Goal: Task Accomplishment & Management: Manage account settings

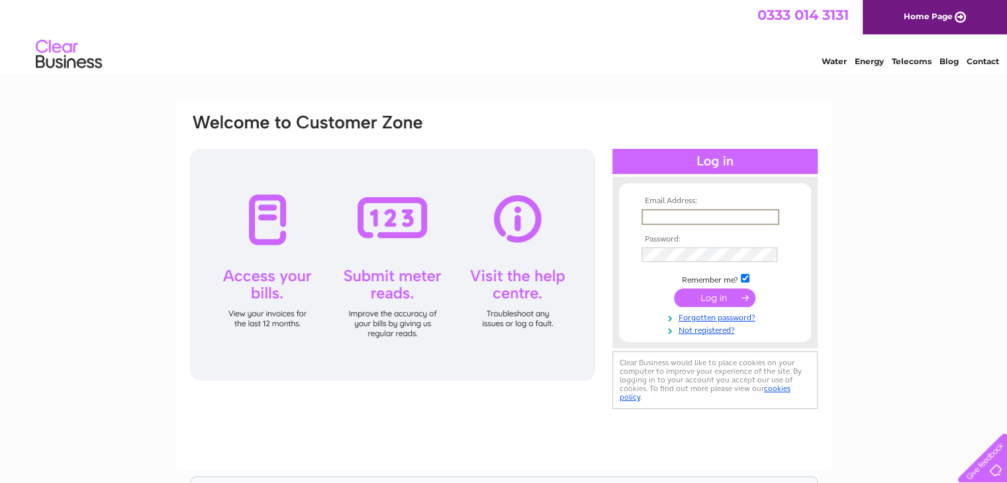
click at [685, 215] on input "text" at bounding box center [710, 217] width 138 height 16
click at [694, 214] on input "text" at bounding box center [710, 217] width 138 height 16
drag, startPoint x: 694, startPoint y: 214, endPoint x: 672, endPoint y: 218, distance: 22.3
click at [672, 218] on input "text" at bounding box center [710, 217] width 138 height 16
paste input "mailto:Accounts@henrytaylortools.co.uk"
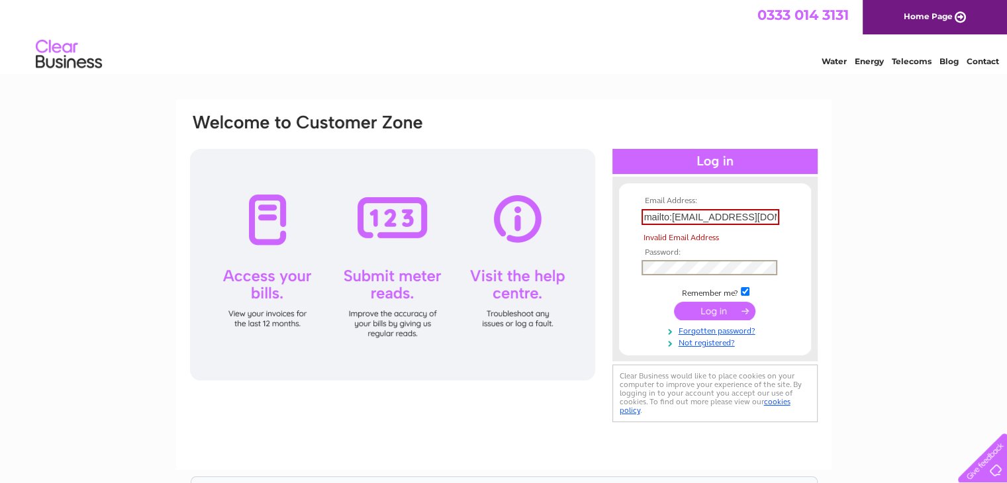
click at [681, 256] on tbody "Email Address: mailto:Accounts@henrytaylortools.co.uk Invalid Email Address Pas…" at bounding box center [715, 273] width 154 height 152
click at [672, 217] on input "mailto:Accounts@henrytaylortools.co.uk" at bounding box center [710, 217] width 138 height 16
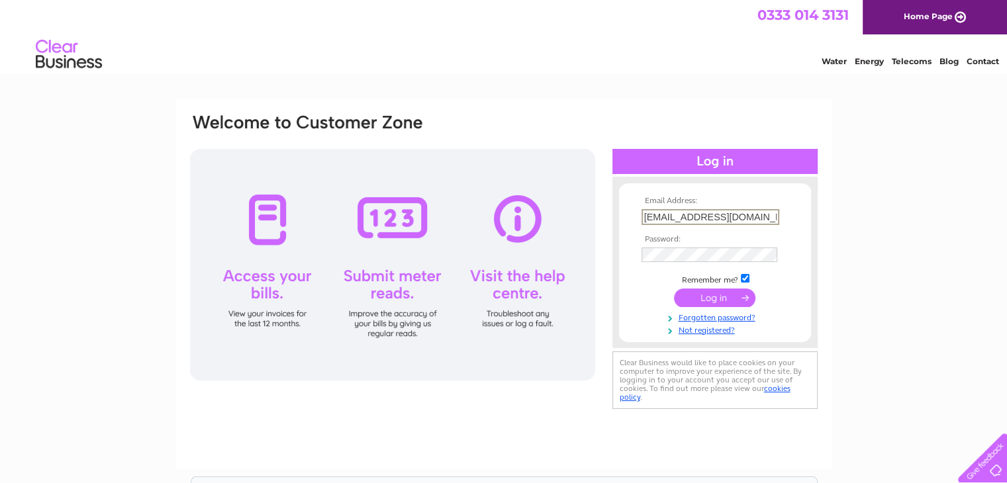
type input "Accounts@henrytaylortools.co.uk"
click at [716, 301] on input "submit" at bounding box center [714, 296] width 81 height 19
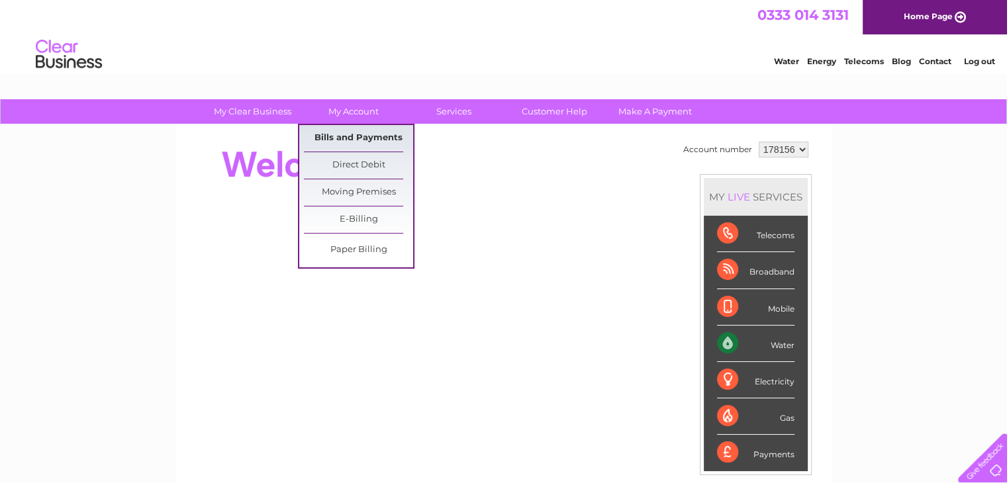
click at [340, 136] on link "Bills and Payments" at bounding box center [358, 138] width 109 height 26
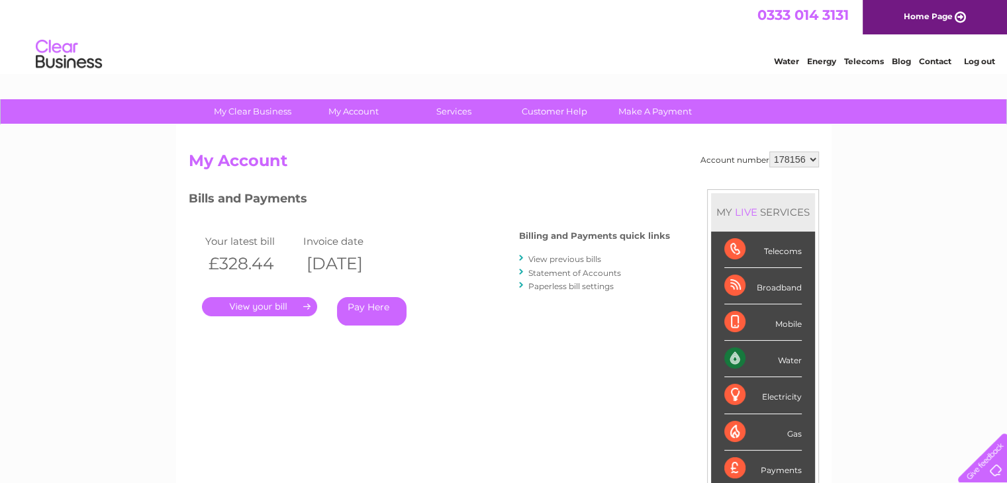
click at [260, 304] on link "." at bounding box center [259, 306] width 115 height 19
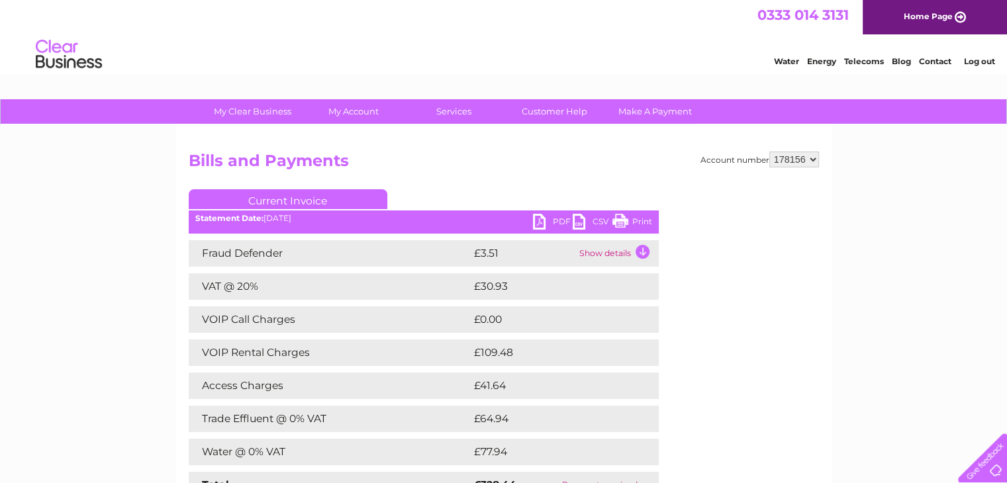
click at [555, 219] on link "PDF" at bounding box center [553, 223] width 40 height 19
